Goal: Task Accomplishment & Management: Complete application form

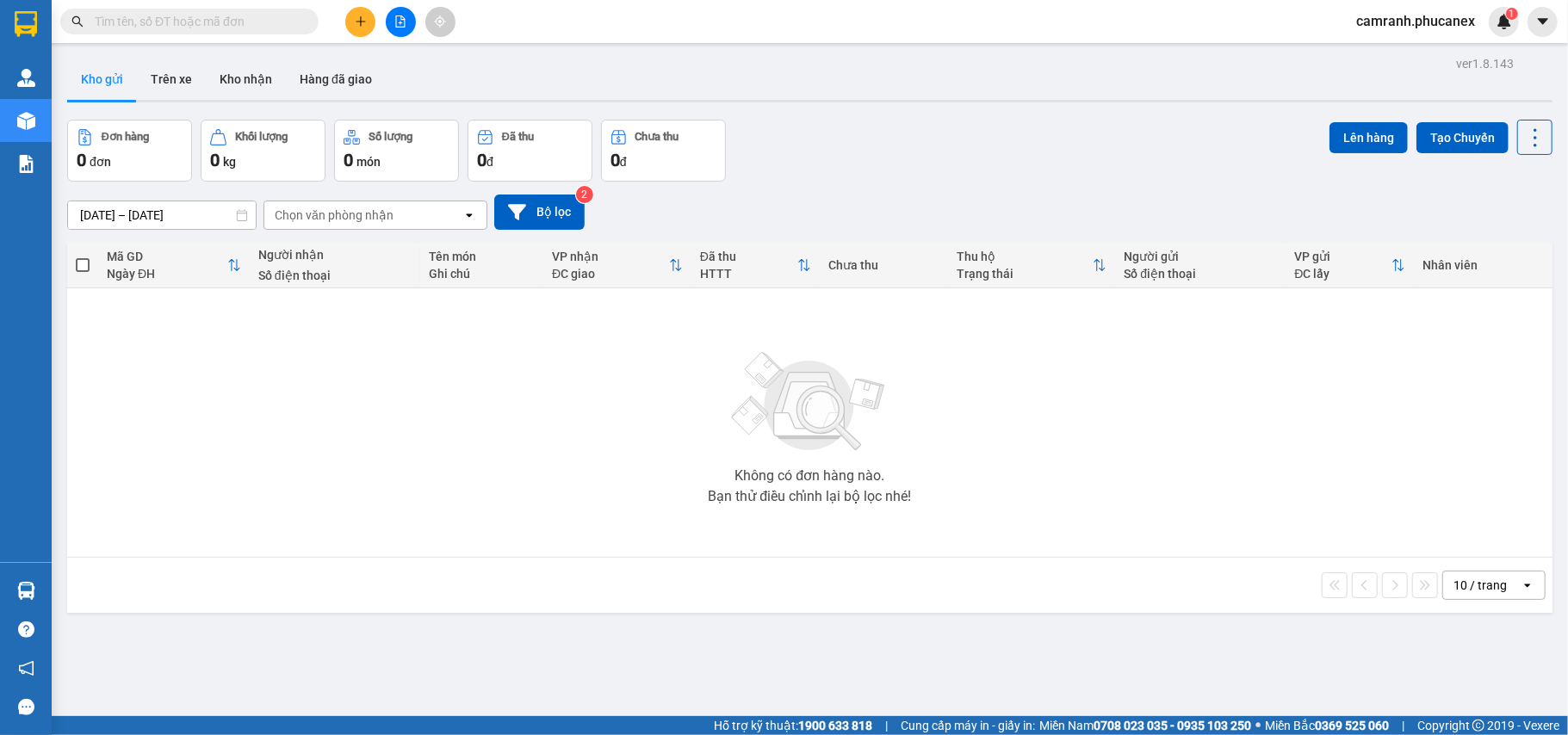
click at [259, 23] on input "text" at bounding box center [195, 21] width 203 height 19
paste input "0902919727"
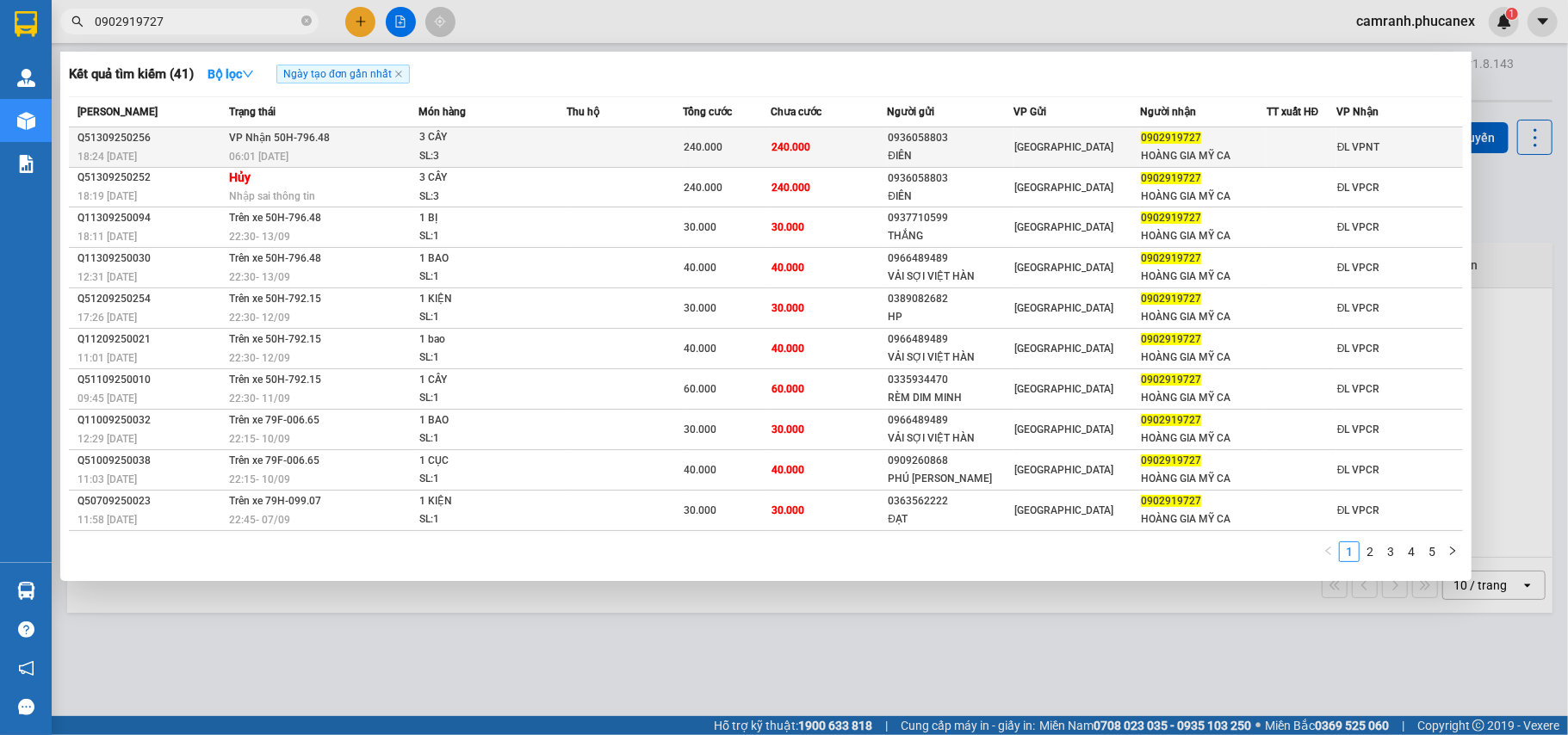
type input "0902919727"
click at [851, 152] on td "240.000" at bounding box center [829, 147] width 116 height 40
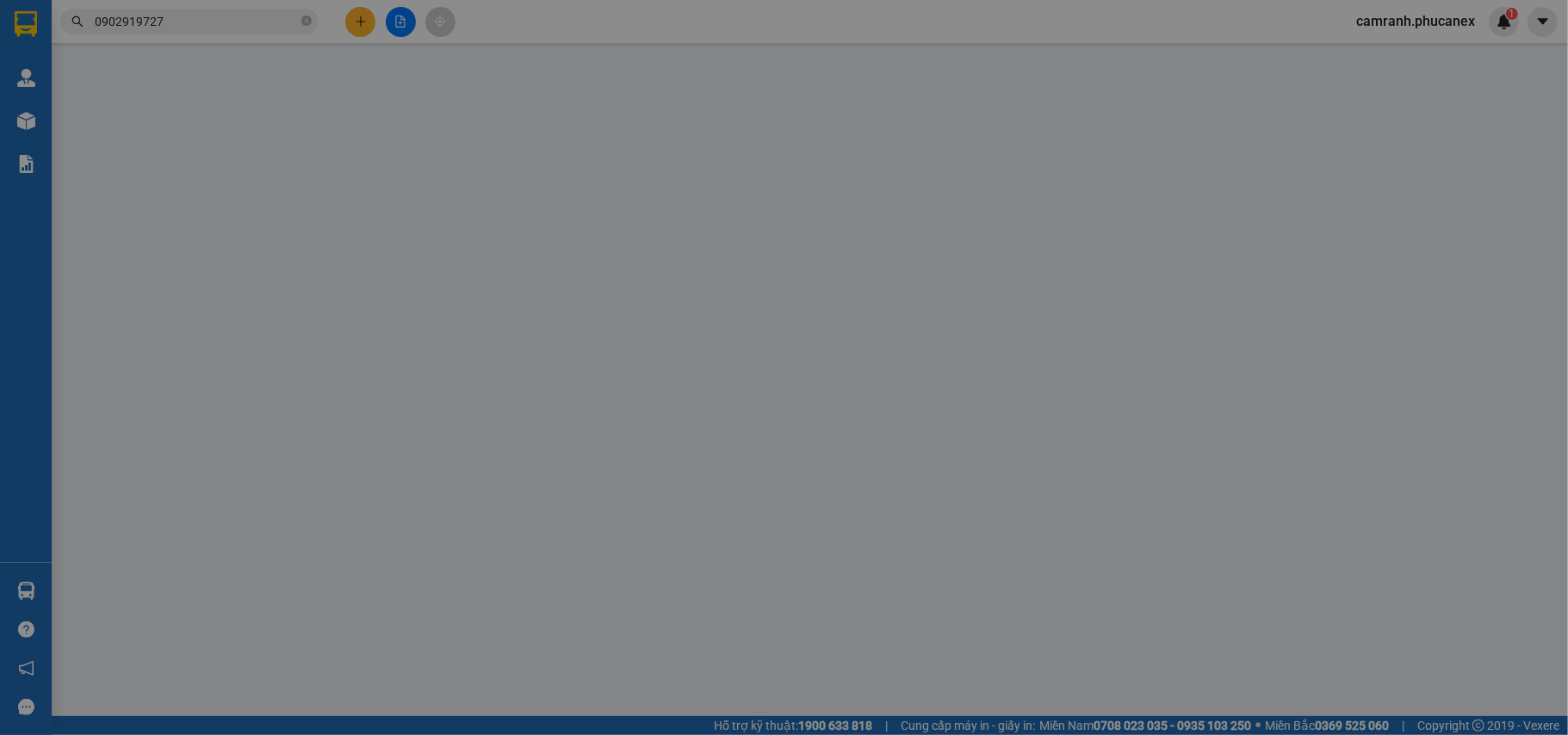
type input "0936058803"
type input "ĐIÊN"
type input "0902919727"
type input "HOÀNG GIA MỸ CA"
type input "240.000"
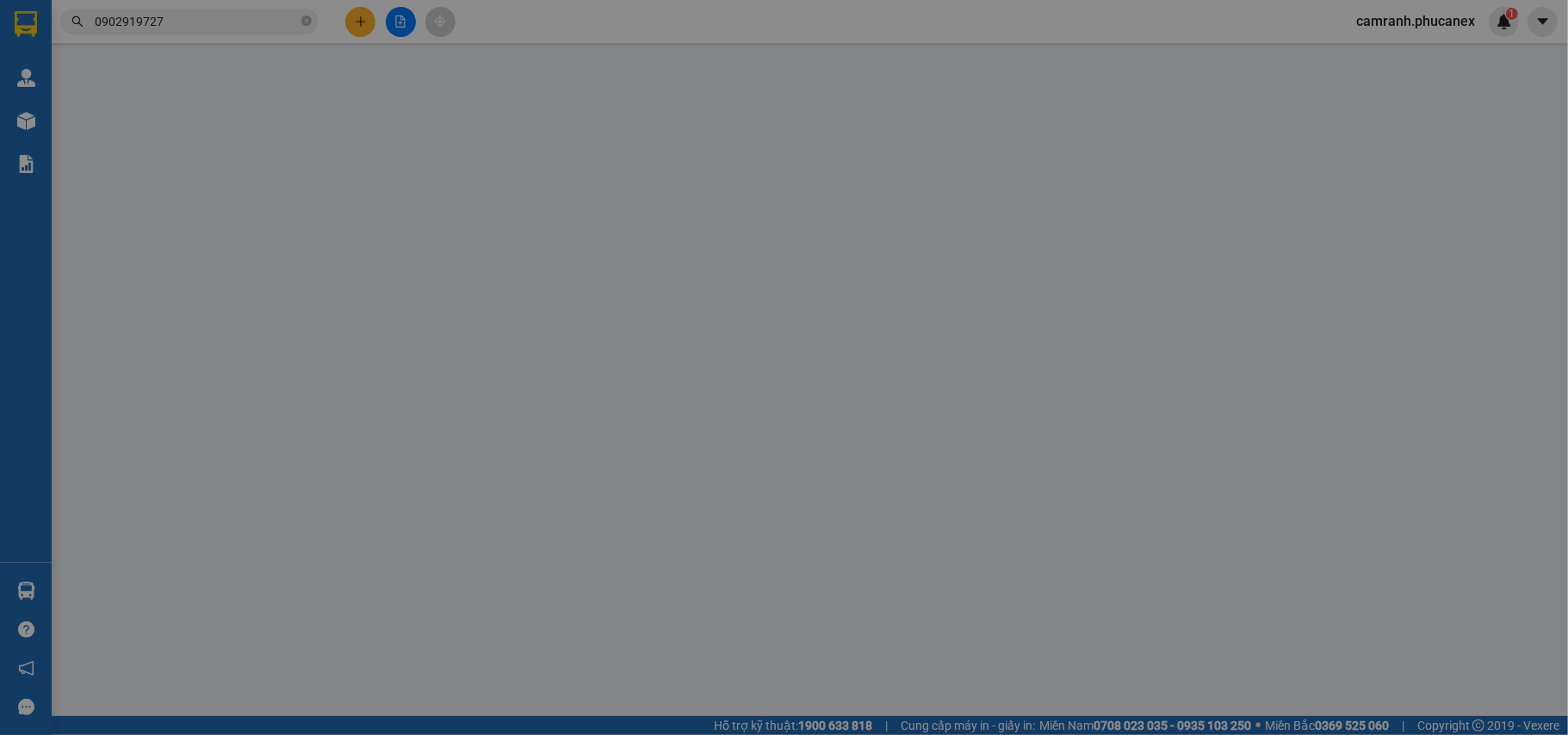
type input "240.000"
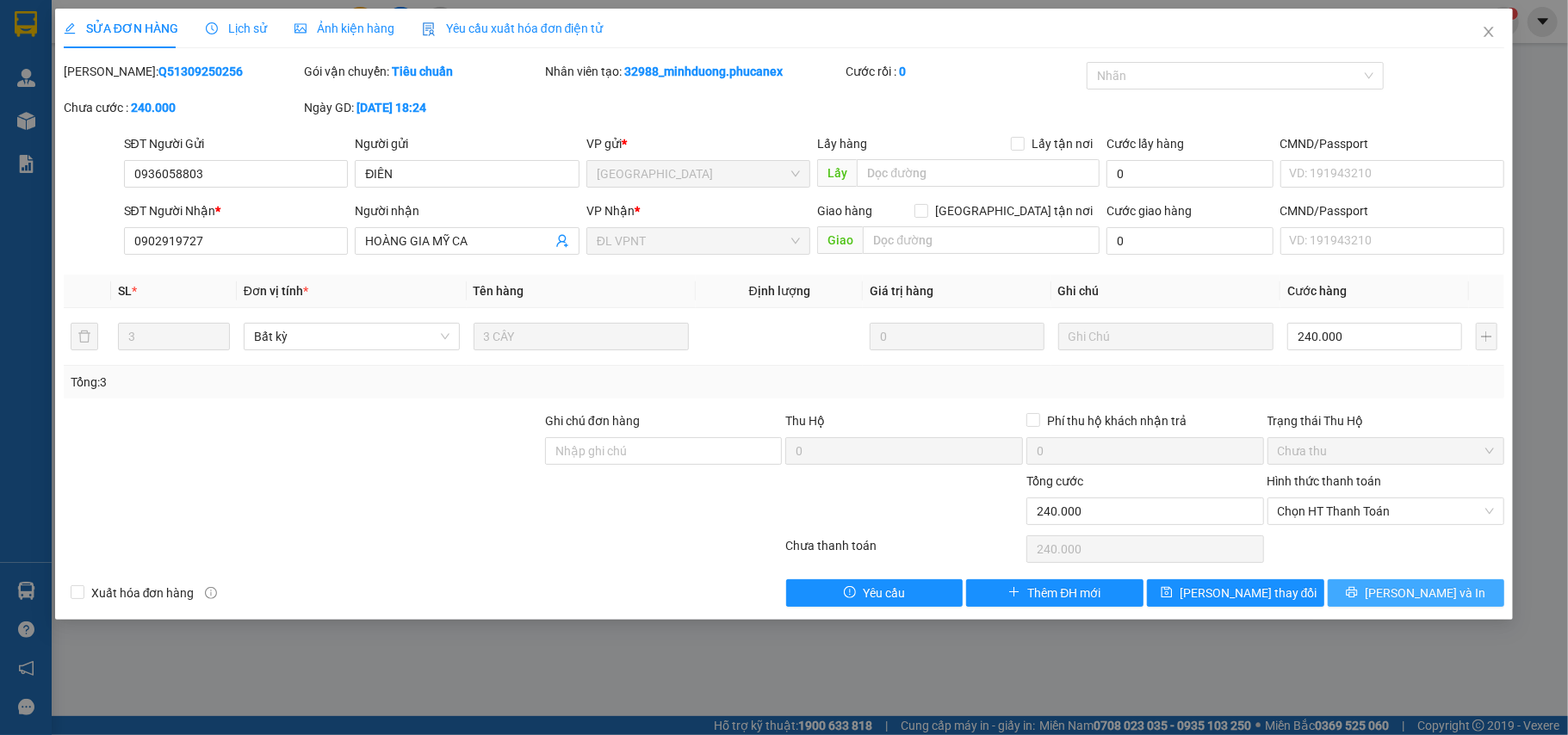
click at [1399, 597] on button "[PERSON_NAME] và In" at bounding box center [1416, 593] width 178 height 27
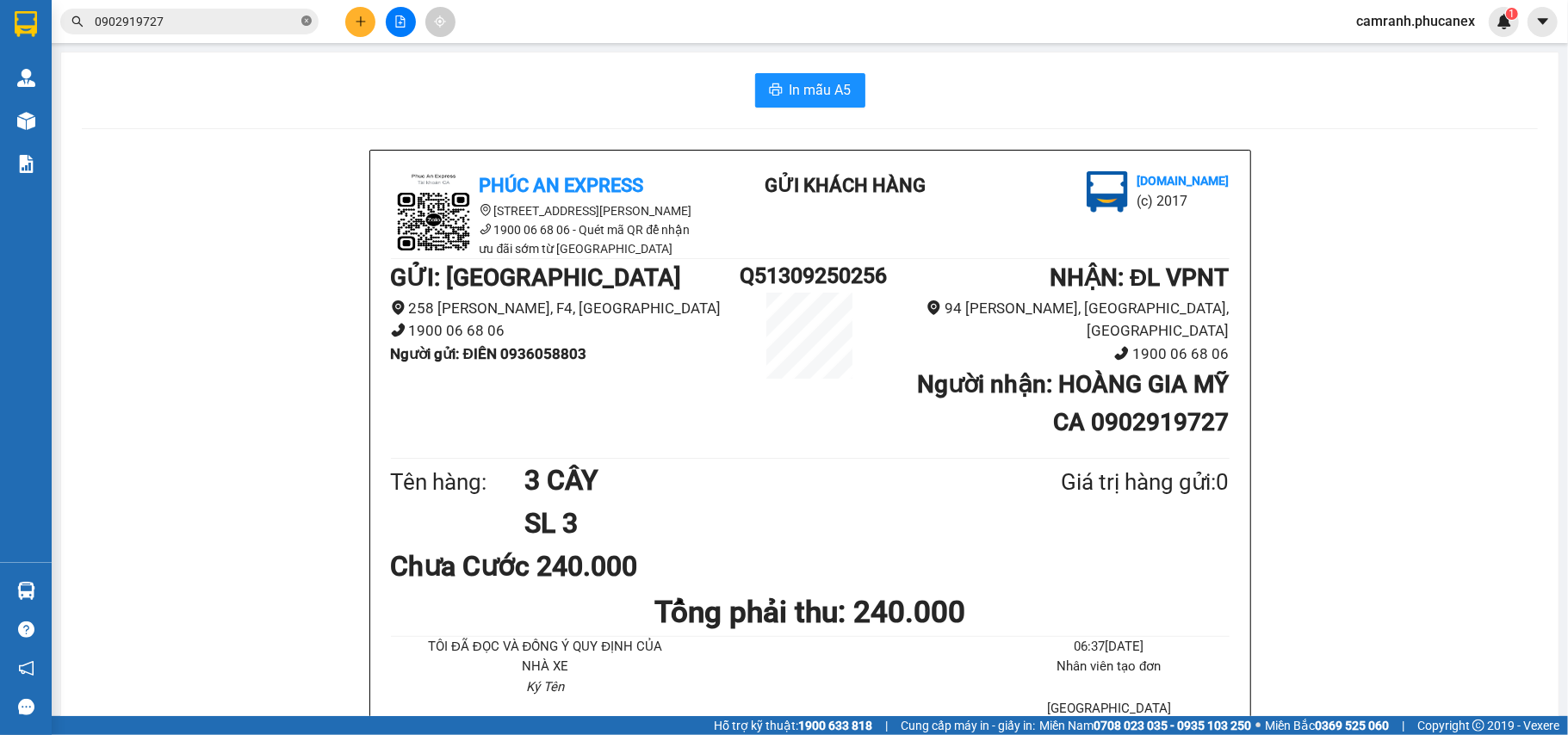
click at [307, 22] on icon "close-circle" at bounding box center [306, 21] width 11 height 11
paste input "0972628979"
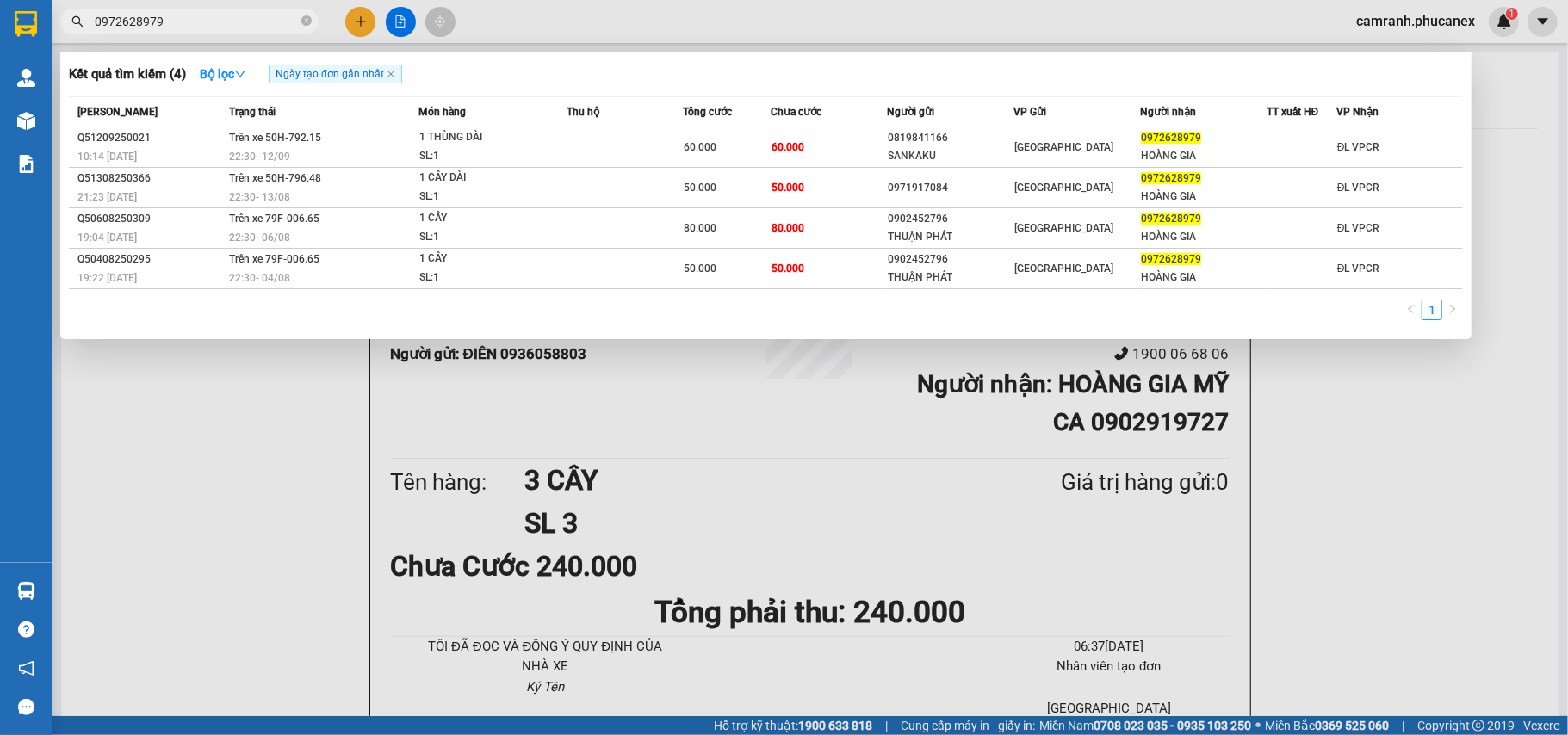
type input "0972628979"
